Goal: Task Accomplishment & Management: Use online tool/utility

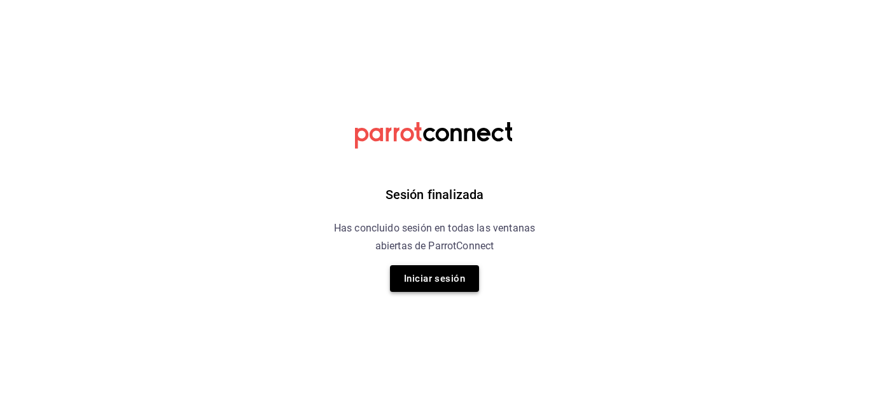
click at [444, 272] on button "Iniciar sesión" at bounding box center [434, 278] width 89 height 27
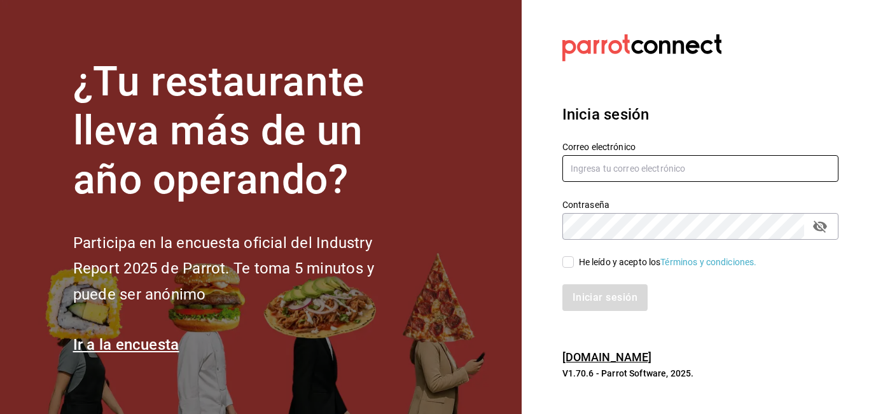
type input "marco.mtz_lt@outlook.com"
click at [571, 261] on input "He leído y acepto los Términos y condiciones." at bounding box center [567, 261] width 11 height 11
checkbox input "true"
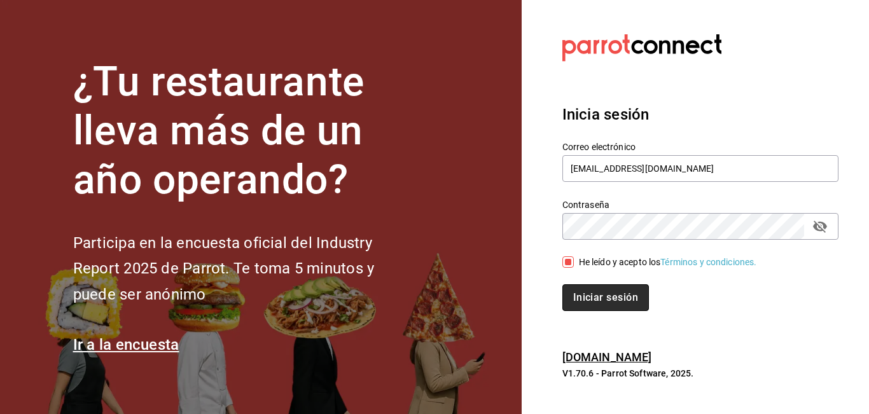
click at [589, 295] on button "Iniciar sesión" at bounding box center [605, 297] width 87 height 27
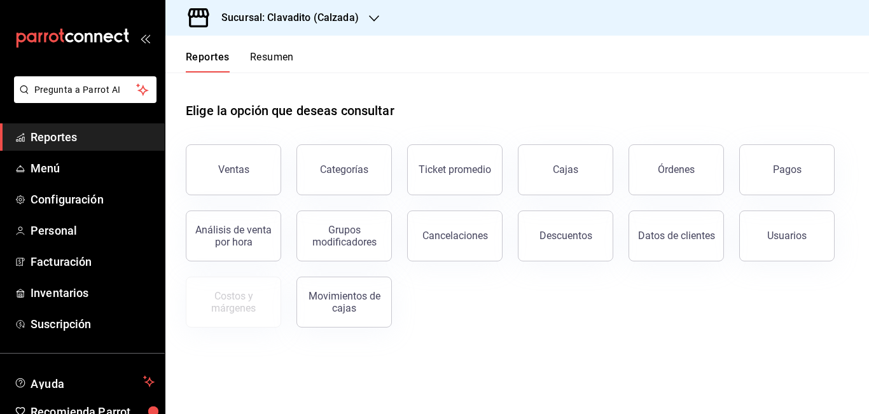
click at [318, 15] on h3 "Sucursal: Clavadito (Calzada)" at bounding box center [285, 17] width 148 height 15
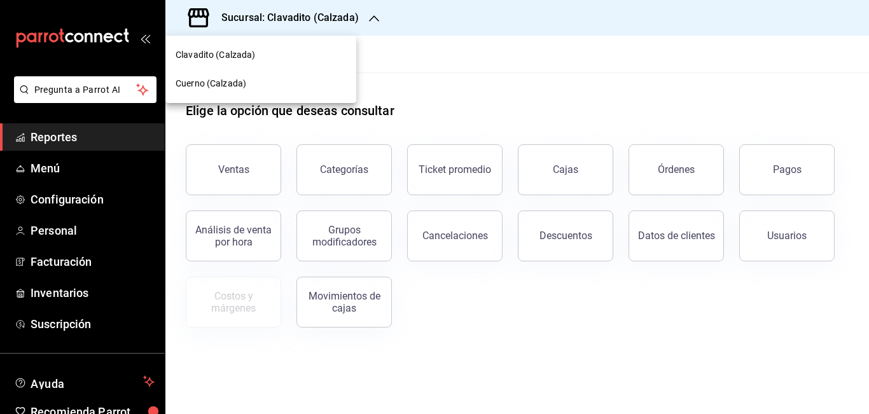
click at [217, 76] on div "Cuerno (Calzada)" at bounding box center [260, 83] width 191 height 29
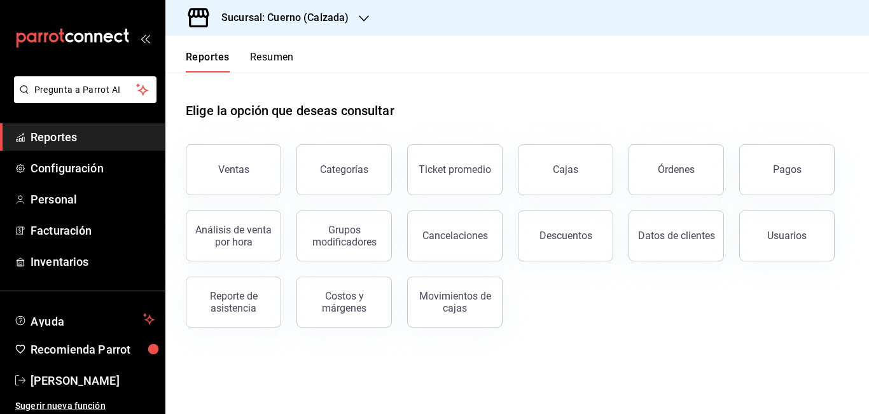
click at [226, 160] on button "Ventas" at bounding box center [233, 169] width 95 height 51
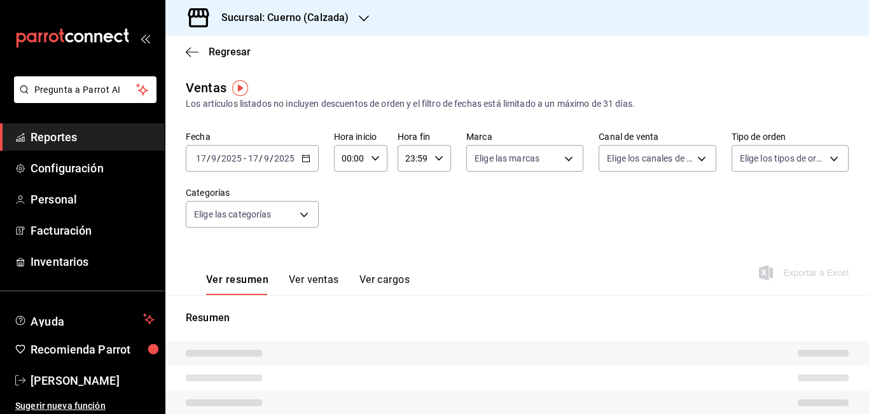
click at [305, 160] on icon "button" at bounding box center [306, 158] width 9 height 9
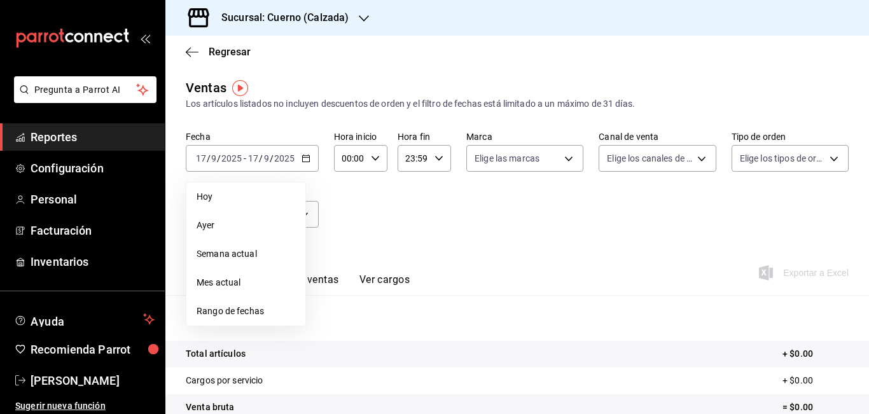
click at [216, 310] on span "Rango de fechas" at bounding box center [246, 311] width 99 height 13
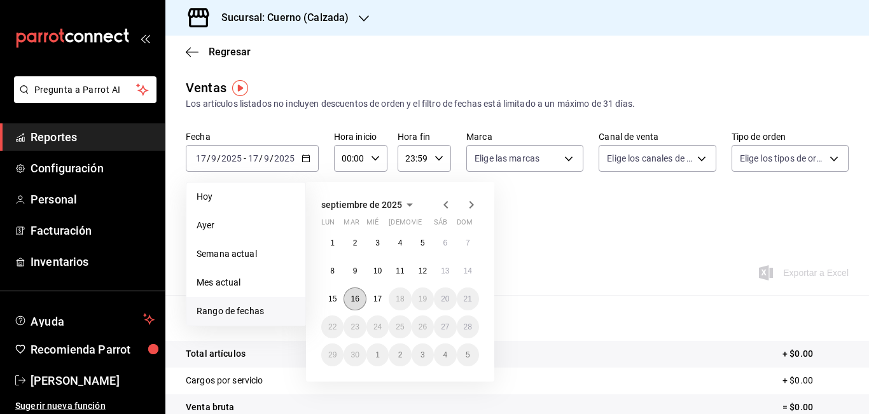
click at [356, 296] on abbr "16" at bounding box center [354, 299] width 8 height 9
click at [375, 296] on abbr "17" at bounding box center [377, 299] width 8 height 9
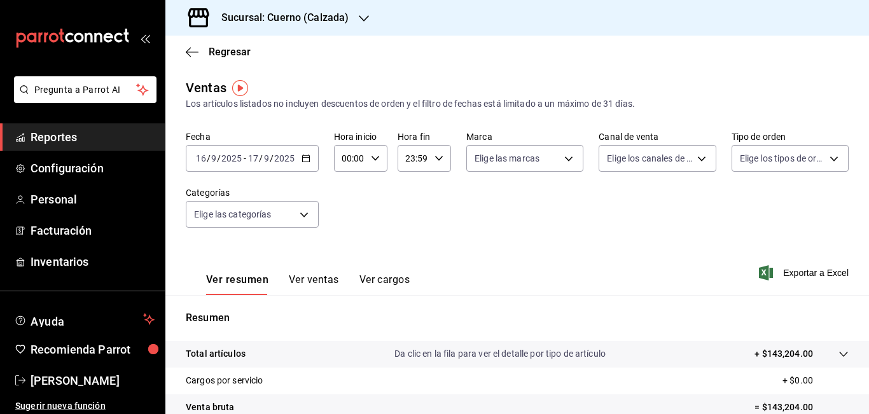
click at [349, 157] on input "00:00" at bounding box center [350, 158] width 32 height 25
click at [349, 157] on div at bounding box center [434, 207] width 869 height 414
type input "05:00"
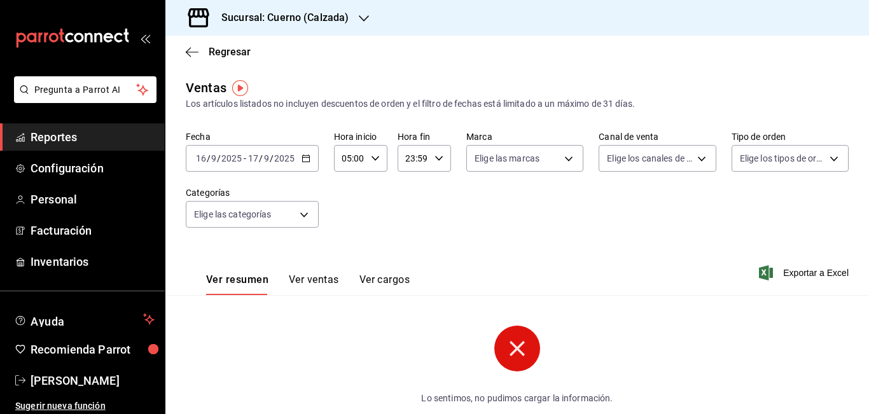
click at [408, 158] on input "23:59" at bounding box center [414, 158] width 32 height 25
click at [408, 158] on div at bounding box center [434, 207] width 869 height 414
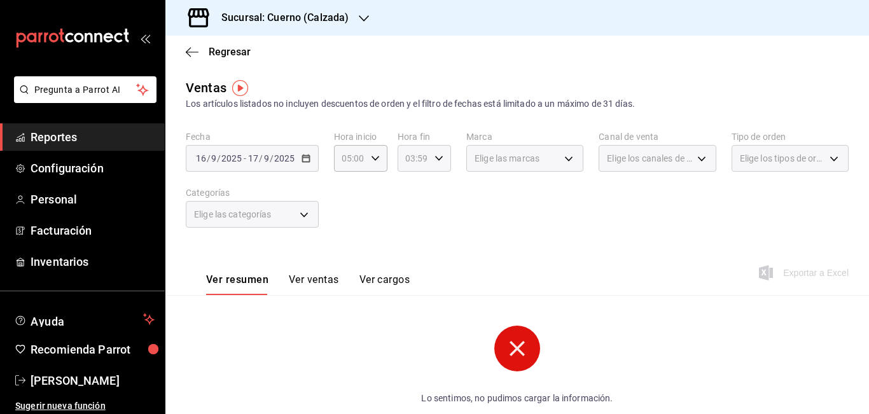
click at [412, 159] on input "03:59" at bounding box center [414, 158] width 32 height 25
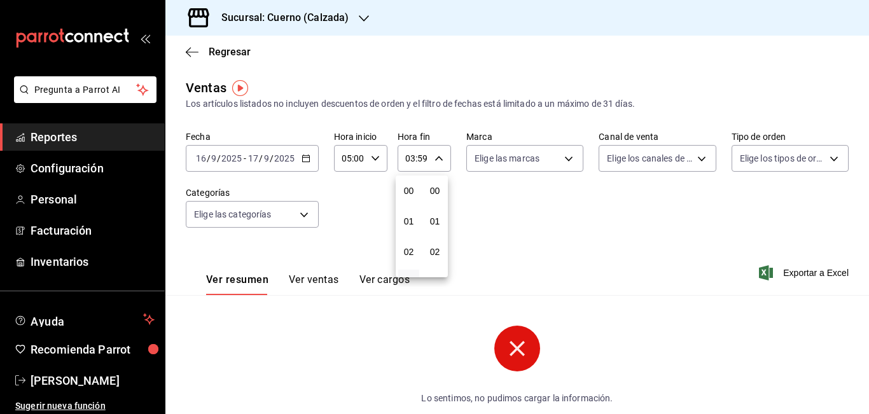
scroll to position [1730, 0]
click at [412, 254] on span "05" at bounding box center [409, 252] width 6 height 10
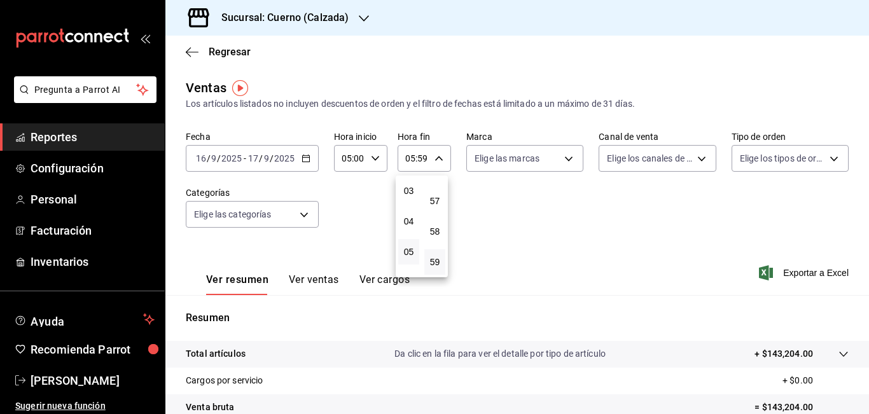
click at [420, 158] on div at bounding box center [434, 207] width 869 height 414
click at [420, 158] on input "05:59" at bounding box center [414, 158] width 32 height 25
click at [420, 158] on div at bounding box center [434, 207] width 869 height 414
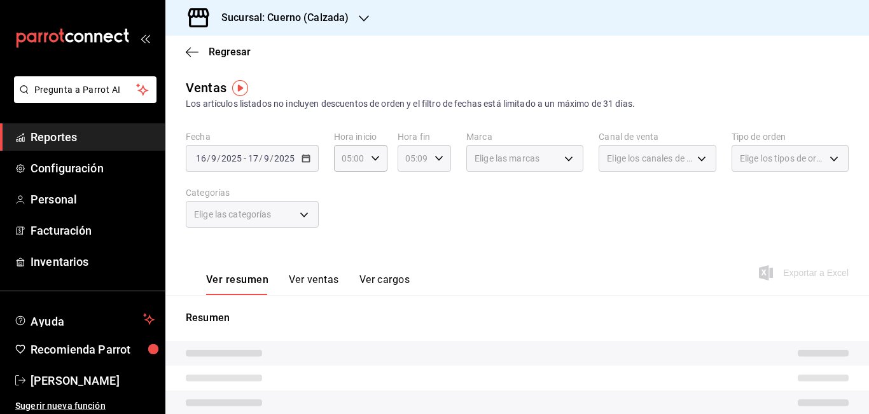
click at [424, 157] on input "05:09" at bounding box center [414, 158] width 32 height 25
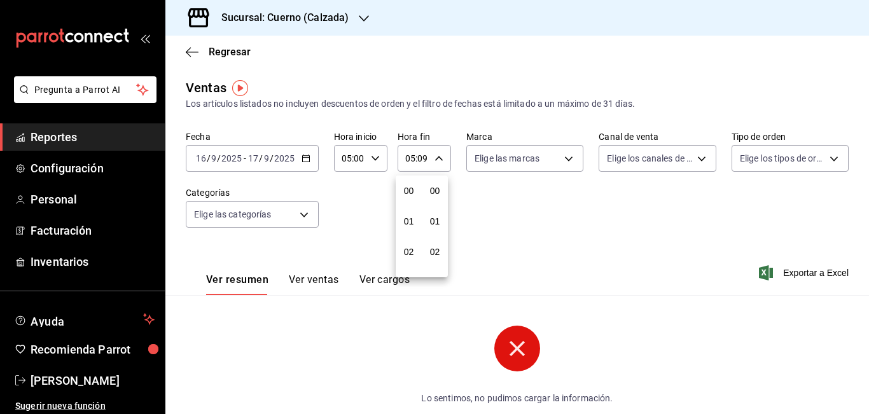
scroll to position [275, 0]
click at [424, 157] on div at bounding box center [434, 207] width 869 height 414
click at [424, 157] on input "05:09" at bounding box center [414, 158] width 32 height 25
click at [424, 157] on div at bounding box center [434, 207] width 869 height 414
type input "05:00"
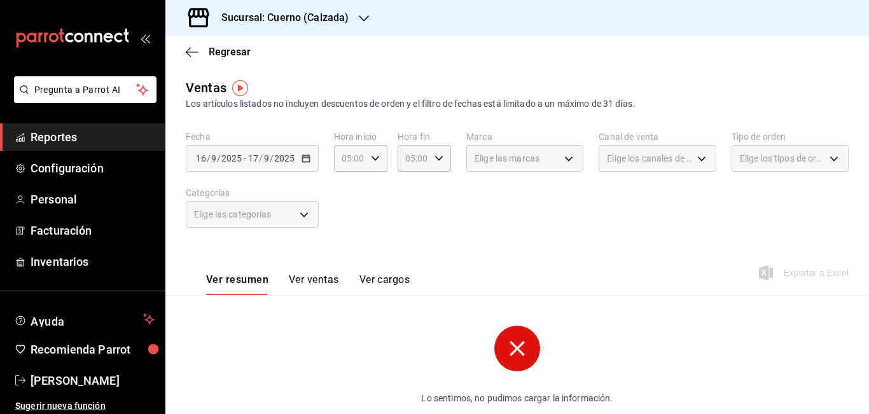
click at [564, 160] on div "Elige las marcas" at bounding box center [524, 158] width 117 height 27
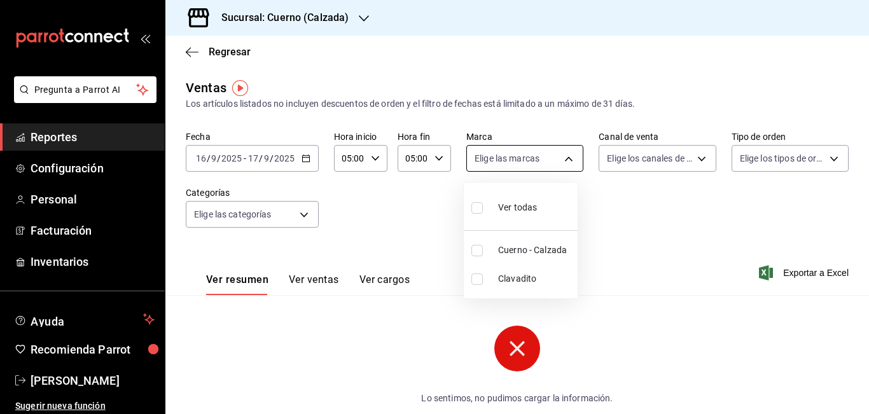
click at [564, 160] on body "Pregunta a Parrot AI Reportes Configuración Personal Facturación Inventarios Ay…" at bounding box center [434, 207] width 869 height 414
click at [533, 253] on span "Cuerno - Calzada" at bounding box center [535, 250] width 74 height 13
type input "b7ae777b-2dfc-42e0-9650-6cefdf37a424"
checkbox input "true"
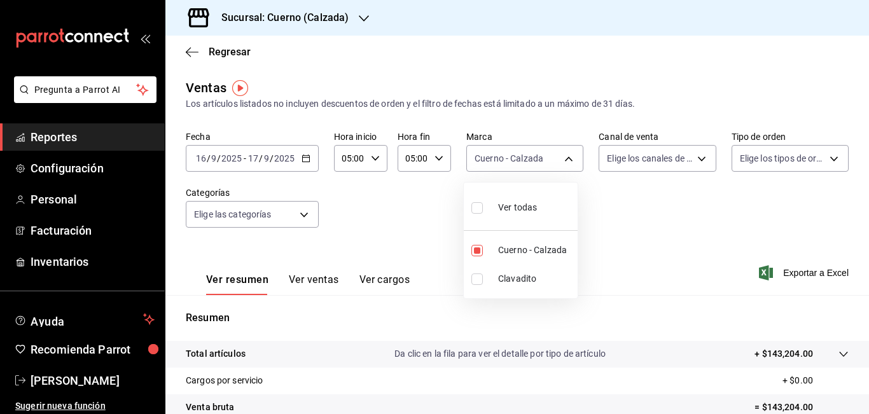
click at [747, 223] on div at bounding box center [434, 207] width 869 height 414
click at [792, 274] on span "Exportar a Excel" at bounding box center [804, 272] width 87 height 15
click at [53, 133] on span "Reportes" at bounding box center [93, 136] width 124 height 17
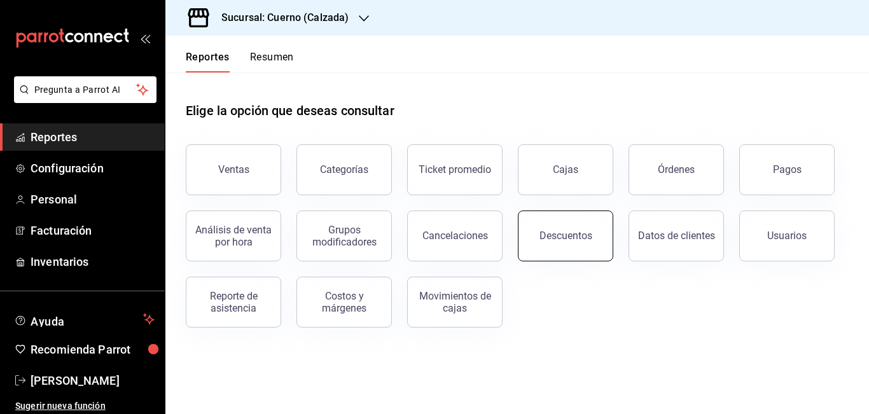
click at [560, 233] on div "Descuentos" at bounding box center [565, 236] width 53 height 12
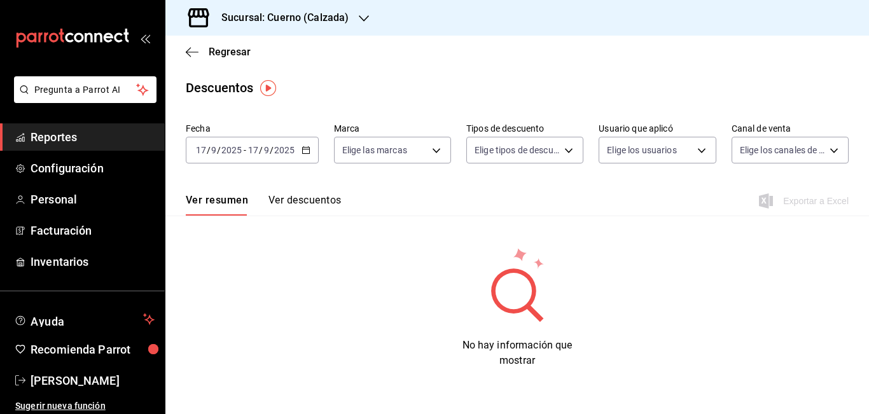
click at [307, 150] on icon "button" at bounding box center [306, 150] width 9 height 9
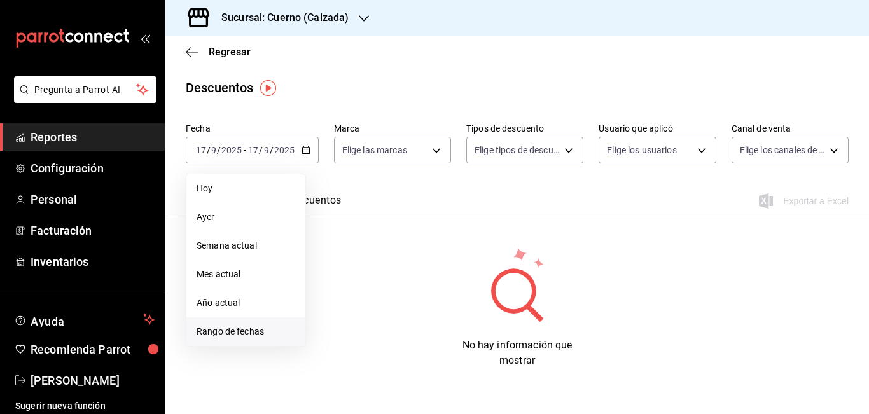
click at [227, 328] on span "Rango de fechas" at bounding box center [246, 331] width 99 height 13
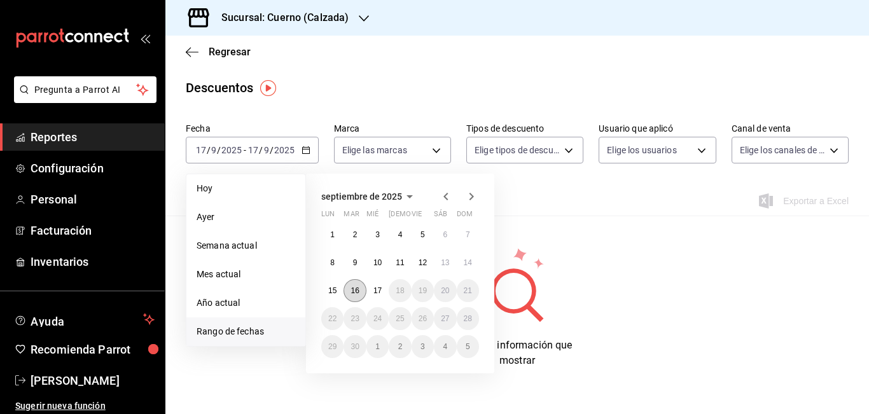
click at [354, 295] on abbr "16" at bounding box center [354, 290] width 8 height 9
click at [370, 288] on button "17" at bounding box center [377, 290] width 22 height 23
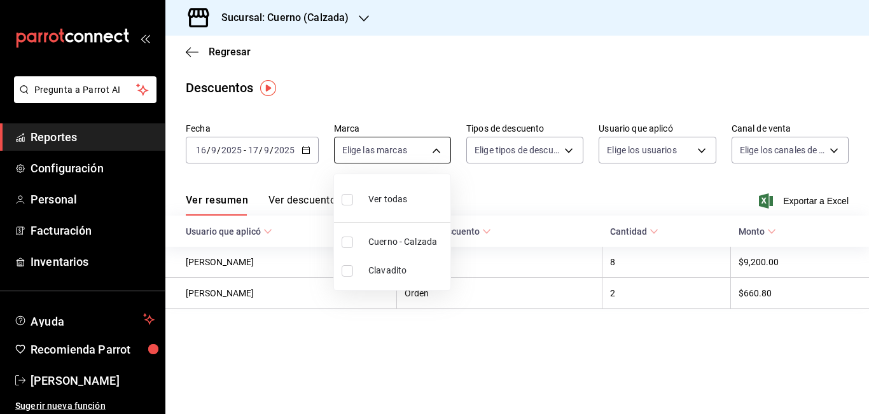
click at [427, 156] on body "Pregunta a Parrot AI Reportes Configuración Personal Facturación Inventarios Ay…" at bounding box center [434, 207] width 869 height 414
click at [417, 240] on span "Cuerno - Calzada" at bounding box center [406, 241] width 77 height 13
type input "b7ae777b-2dfc-42e0-9650-6cefdf37a424"
checkbox input "true"
click at [571, 153] on div at bounding box center [434, 207] width 869 height 414
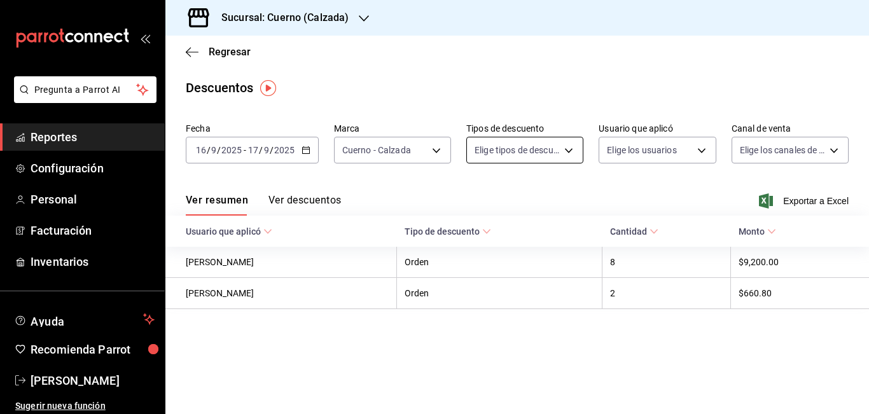
click at [569, 149] on body "Pregunta a Parrot AI Reportes Configuración Personal Facturación Inventarios Ay…" at bounding box center [434, 207] width 869 height 414
click at [485, 193] on input "checkbox" at bounding box center [481, 192] width 11 height 11
checkbox input "true"
type input "ORDER"
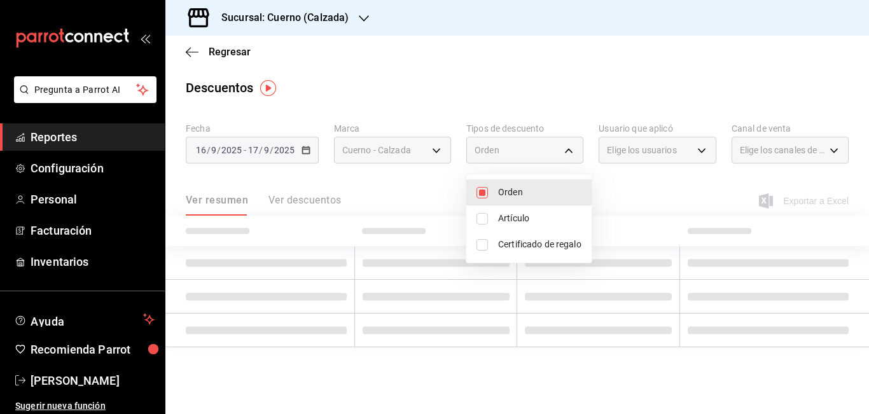
click at [480, 219] on input "checkbox" at bounding box center [481, 218] width 11 height 11
checkbox input "true"
type input "ORDER,ORDER_ITEM"
click at [483, 245] on input "checkbox" at bounding box center [481, 244] width 11 height 11
checkbox input "true"
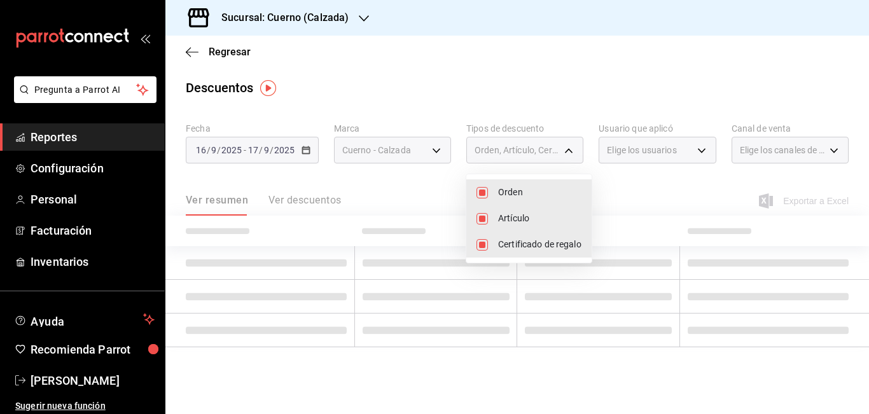
type input "ORDER,ORDER_ITEM,CARD_REWARD"
click at [663, 191] on div at bounding box center [434, 207] width 869 height 414
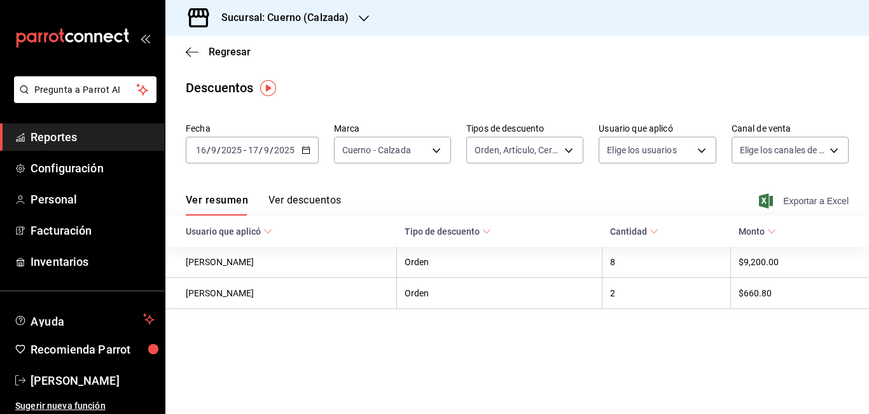
click at [827, 197] on span "Exportar a Excel" at bounding box center [804, 200] width 87 height 15
click at [52, 137] on span "Reportes" at bounding box center [93, 136] width 124 height 17
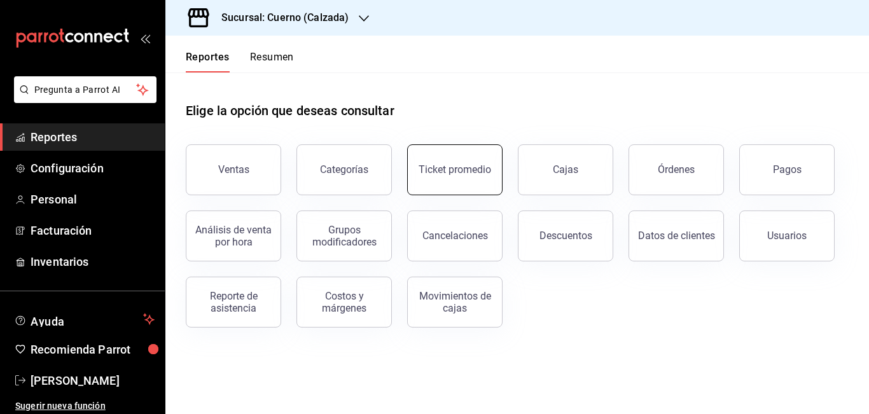
click at [420, 177] on button "Ticket promedio" at bounding box center [454, 169] width 95 height 51
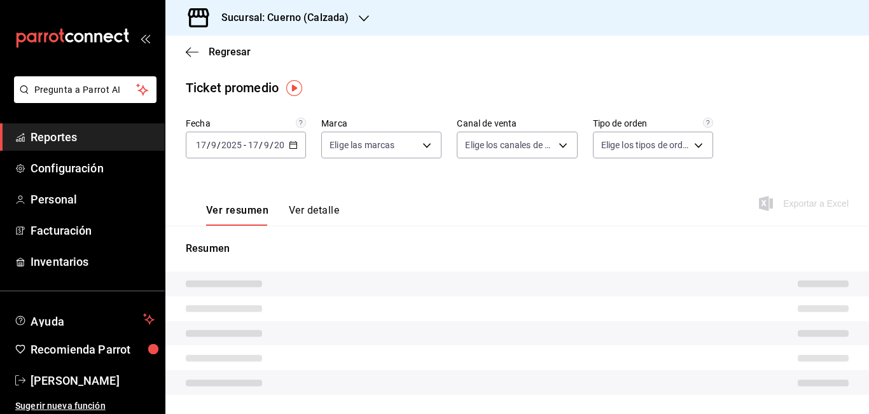
type input "b7ae777b-2dfc-42e0-9650-6cefdf37a424,c000f1c0-fb9f-4016-8e6a-f0d1e83e893d"
type input "PARROT,UBER_EATS,RAPPI,DIDI_FOOD,ONLINE"
type input "45550569-3ed2-40ec-865f-a78a43aad0fb,ed9744db-0daf-4564-a5b3-b3442505d928,23f9e…"
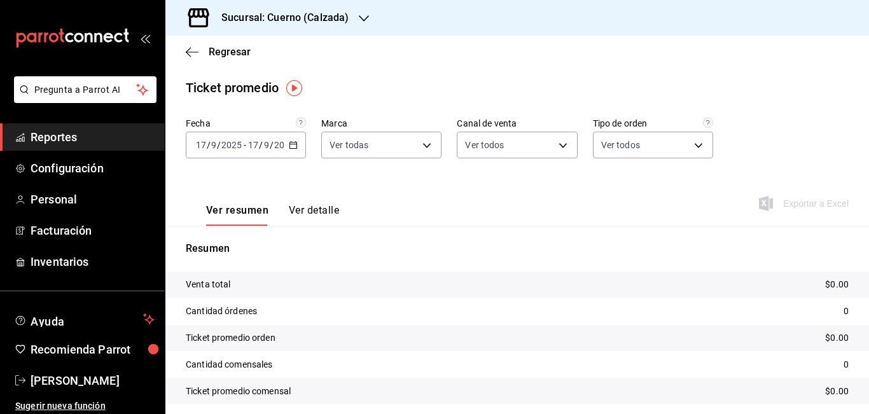
click at [291, 144] on \(Stroke\) "button" at bounding box center [293, 144] width 7 height 1
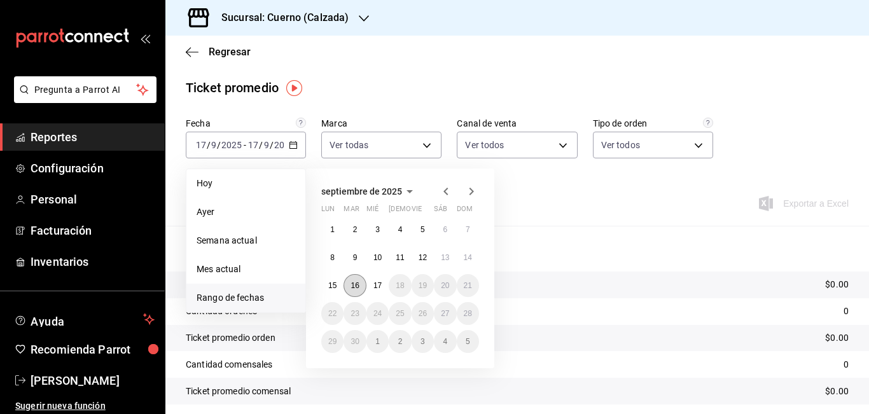
click at [353, 281] on abbr "16" at bounding box center [354, 285] width 8 height 9
click at [374, 289] on abbr "17" at bounding box center [377, 285] width 8 height 9
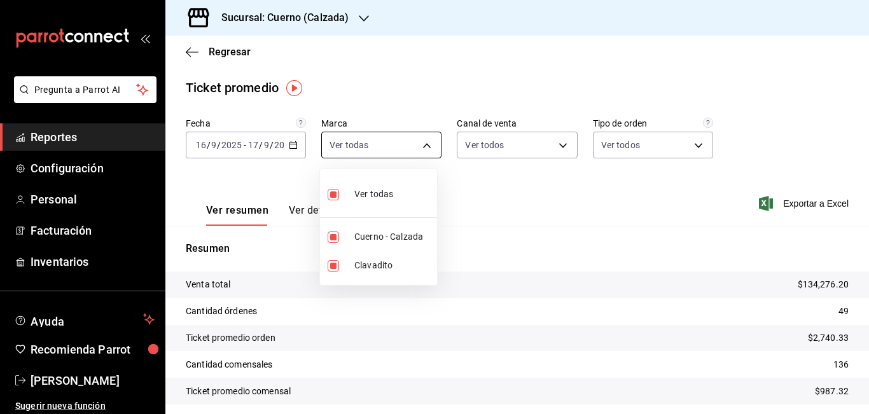
click at [425, 143] on body "Pregunta a Parrot AI Reportes Configuración Personal Facturación Inventarios Ay…" at bounding box center [434, 207] width 869 height 414
click at [364, 263] on span "Clavadito" at bounding box center [393, 265] width 78 height 13
type input "b7ae777b-2dfc-42e0-9650-6cefdf37a424"
checkbox input "false"
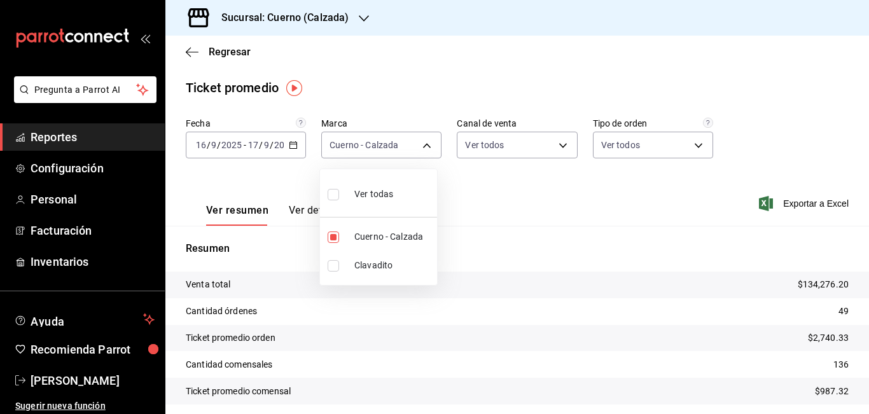
click at [497, 204] on div at bounding box center [434, 207] width 869 height 414
